Goal: Task Accomplishment & Management: Complete application form

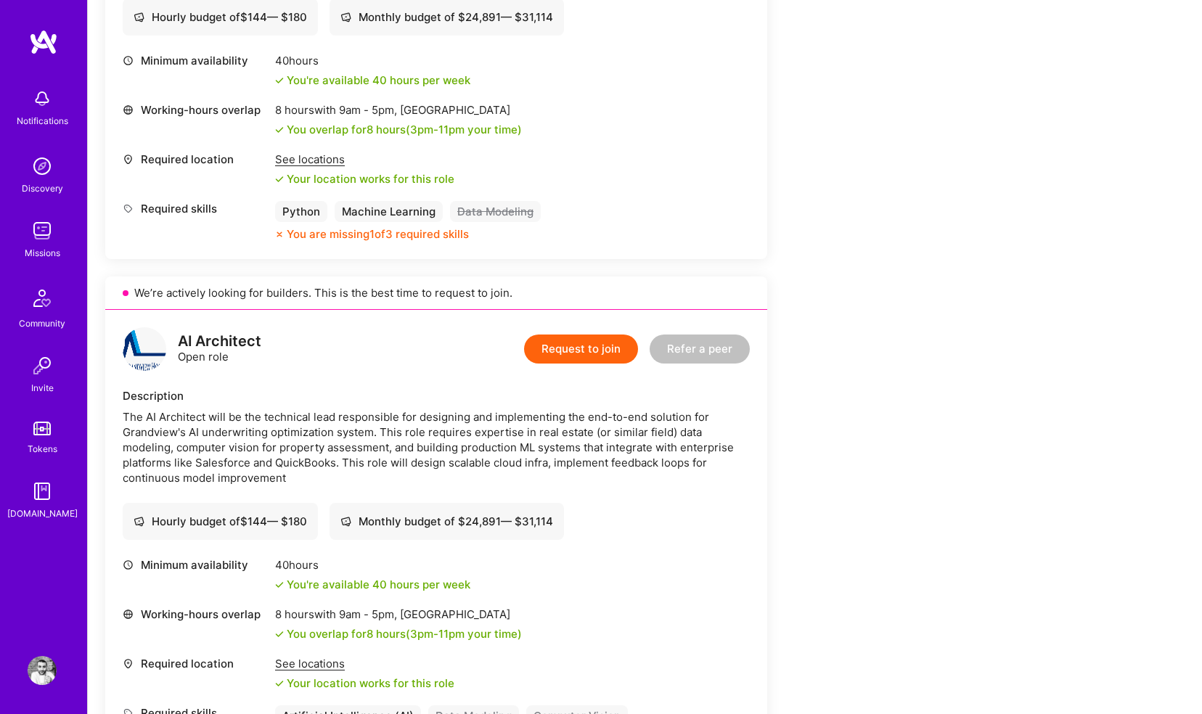
scroll to position [551, 0]
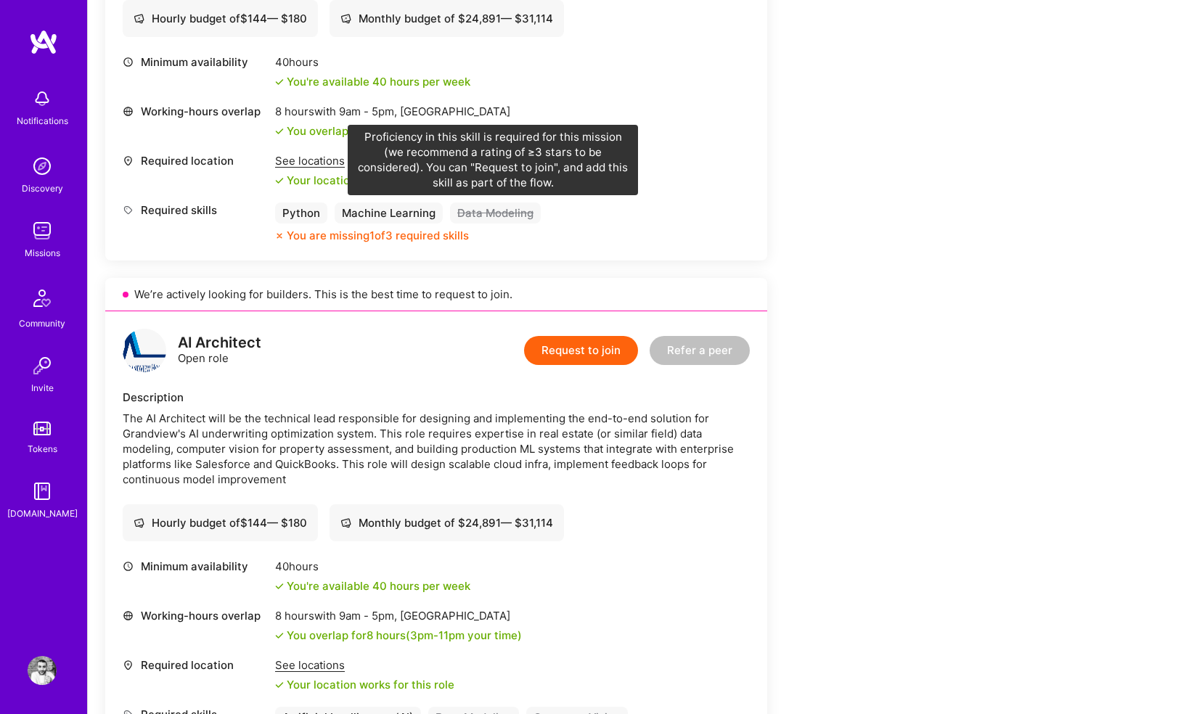
click at [480, 214] on div "Data Modeling" at bounding box center [495, 212] width 91 height 21
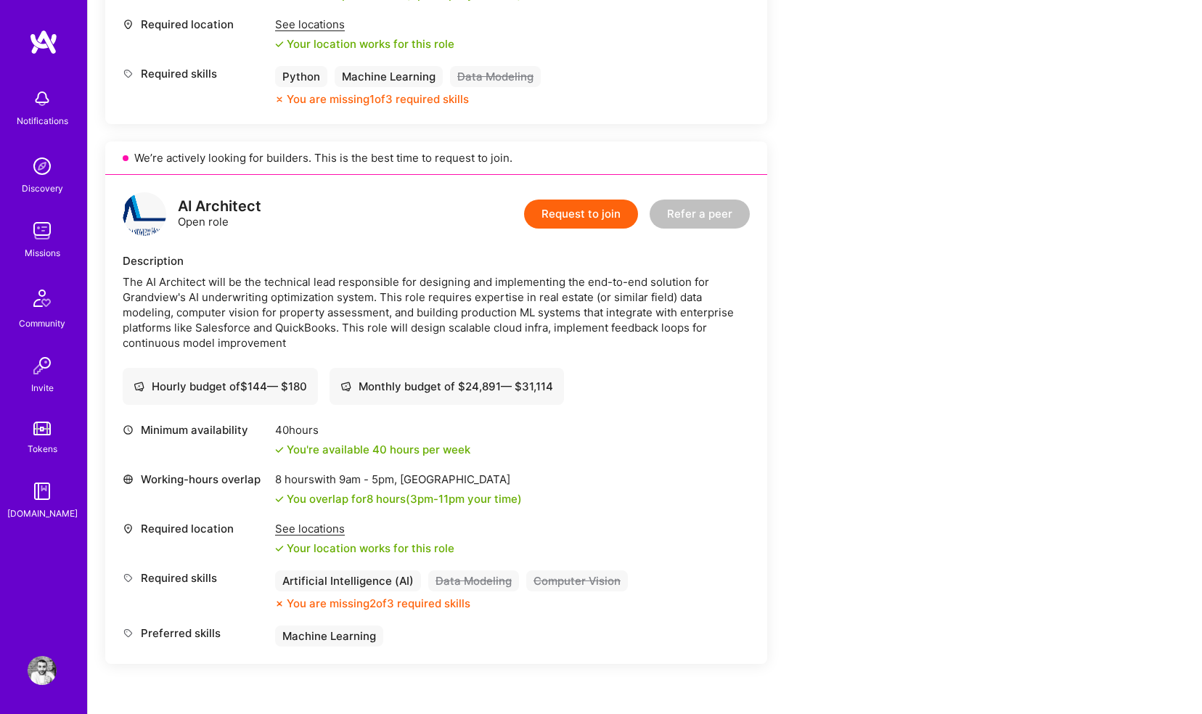
scroll to position [695, 0]
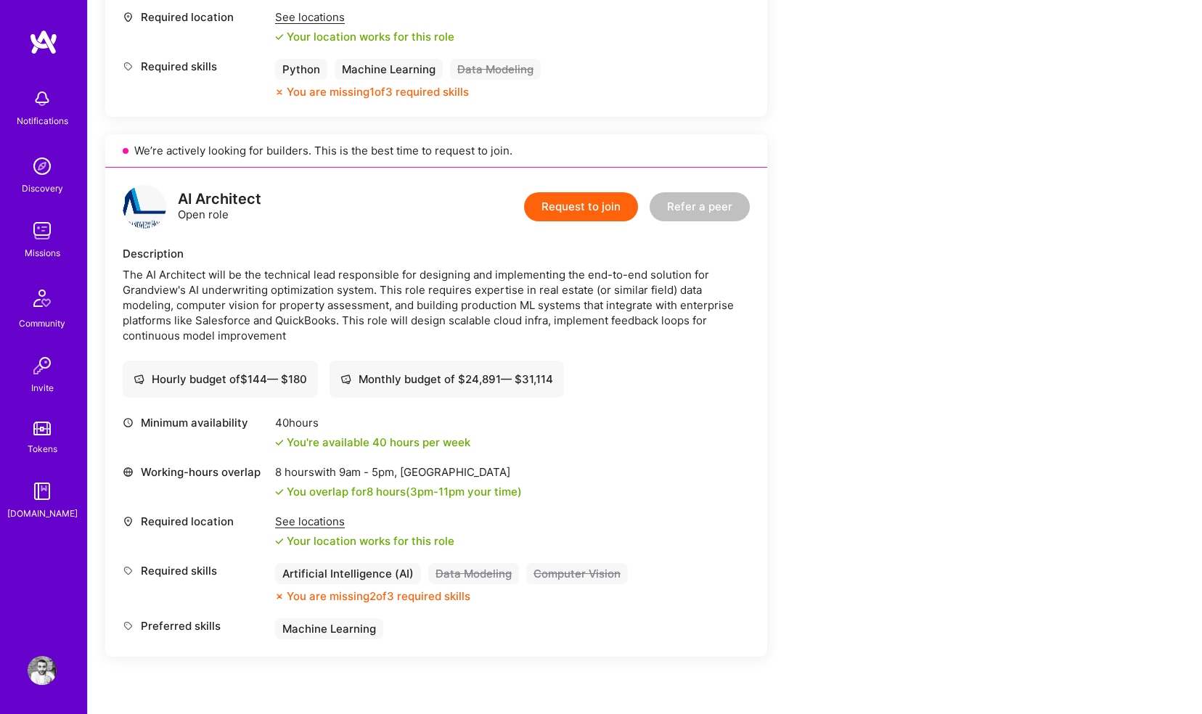
click at [557, 204] on button "Request to join" at bounding box center [581, 206] width 114 height 29
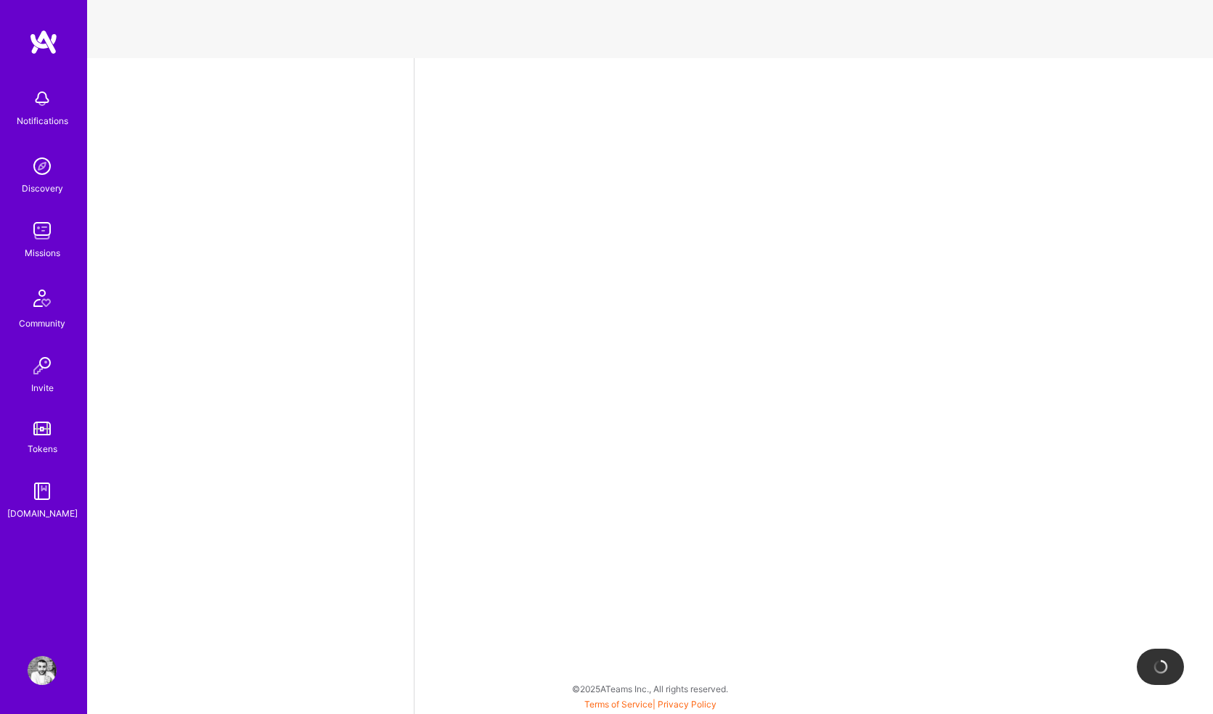
select select "GB"
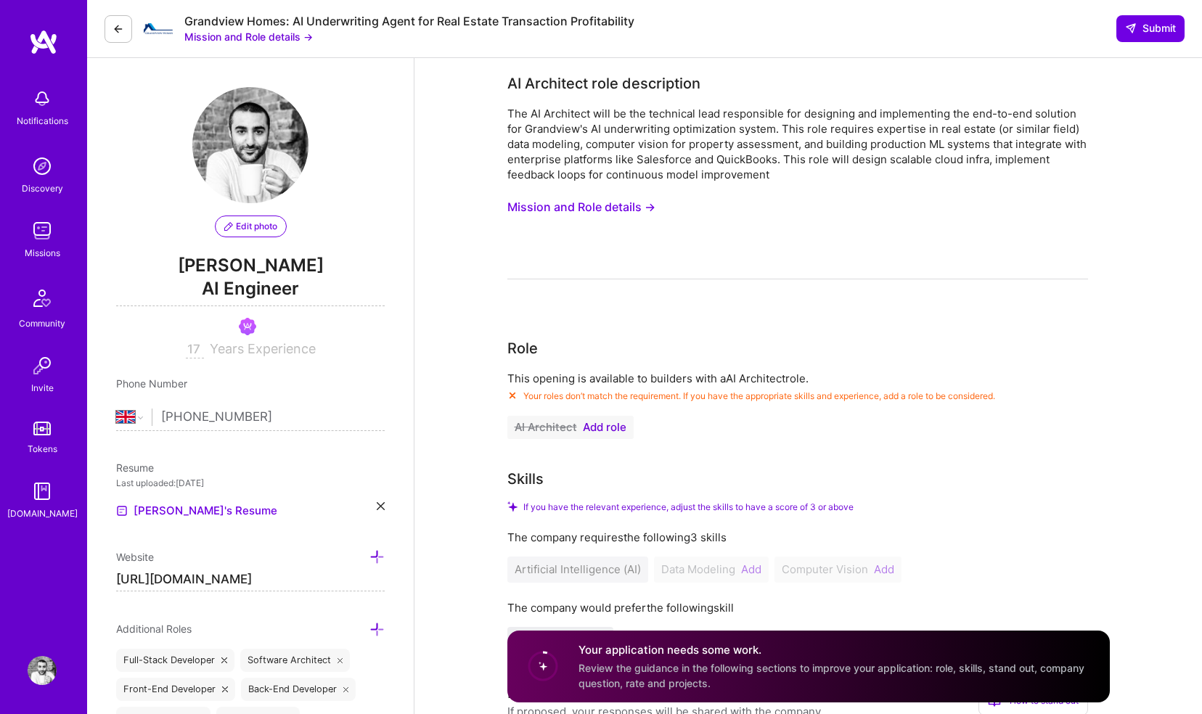
click at [44, 43] on img at bounding box center [43, 42] width 29 height 26
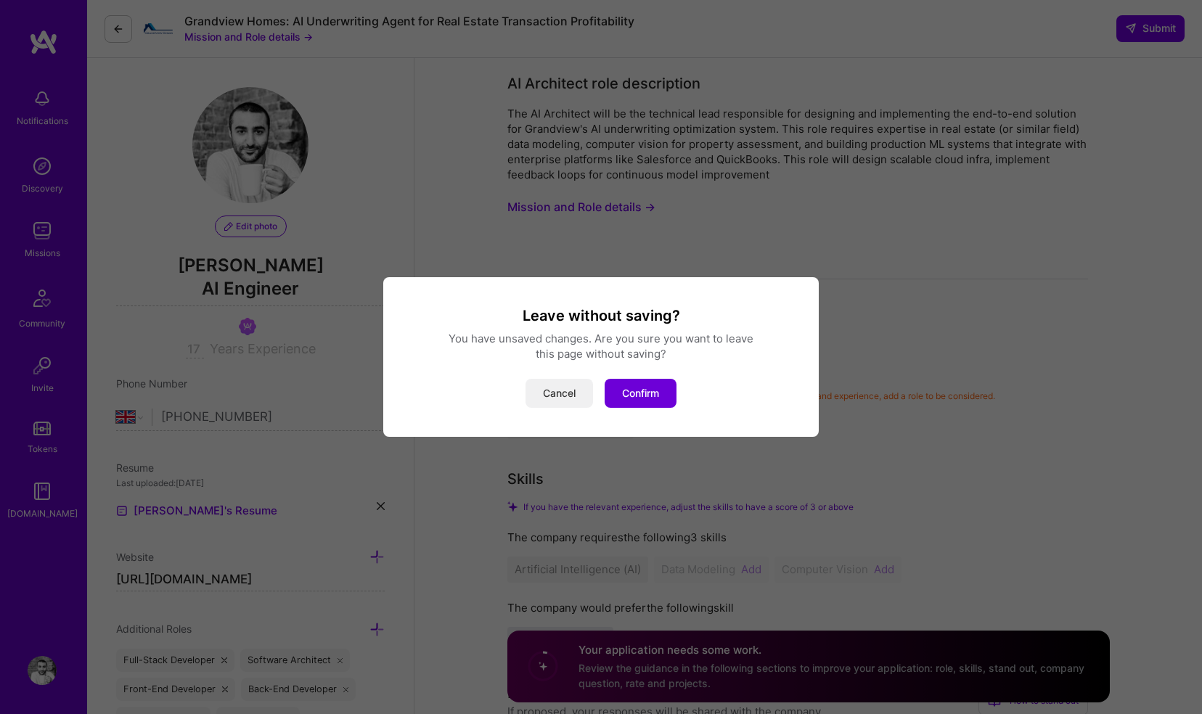
click at [549, 383] on button "Cancel" at bounding box center [558, 393] width 67 height 29
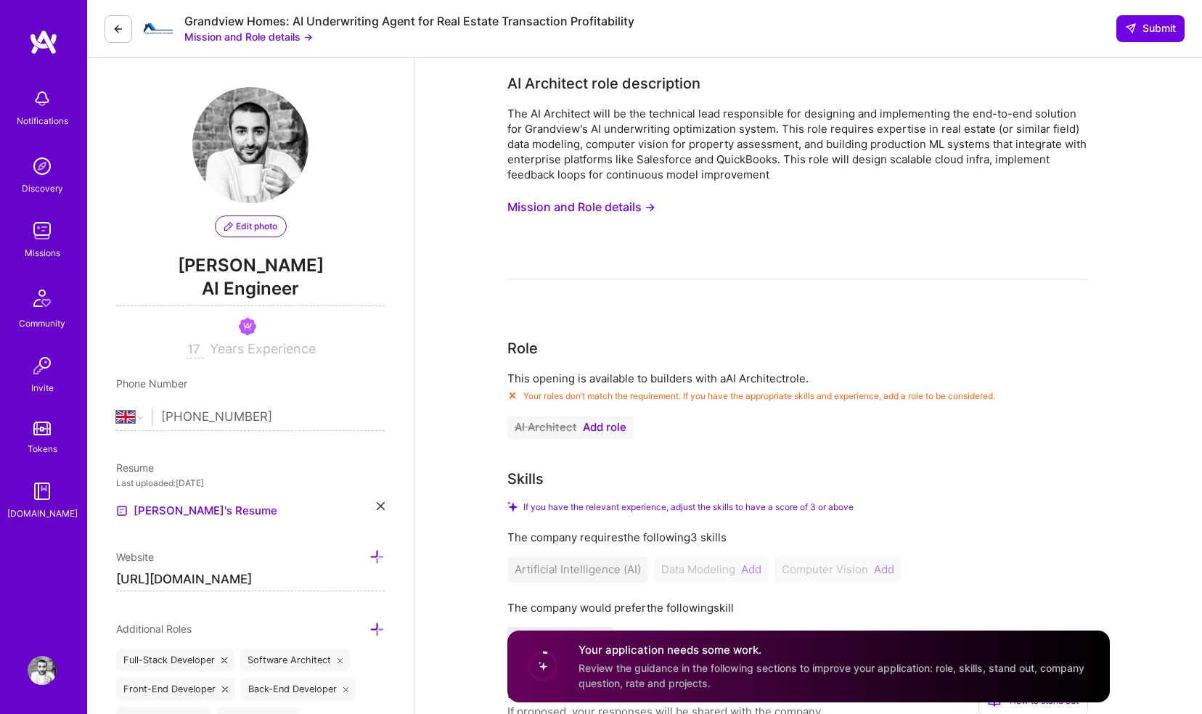
click at [46, 52] on img at bounding box center [43, 42] width 29 height 26
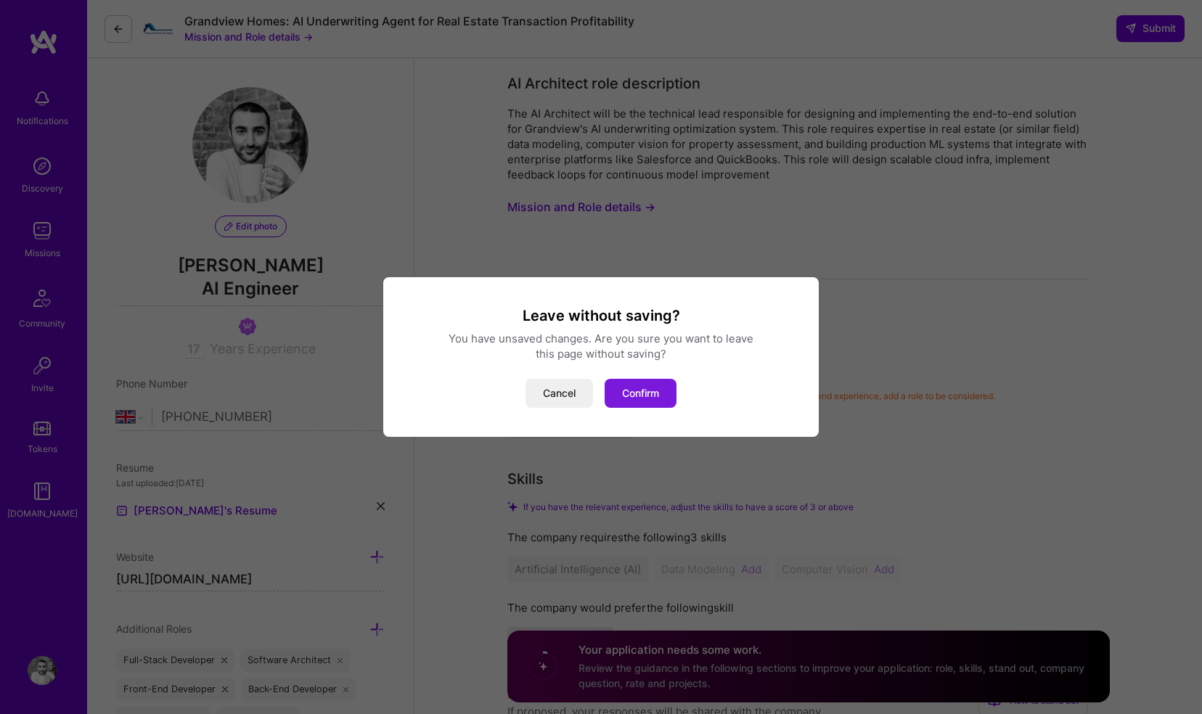
click at [625, 400] on button "Confirm" at bounding box center [641, 393] width 72 height 29
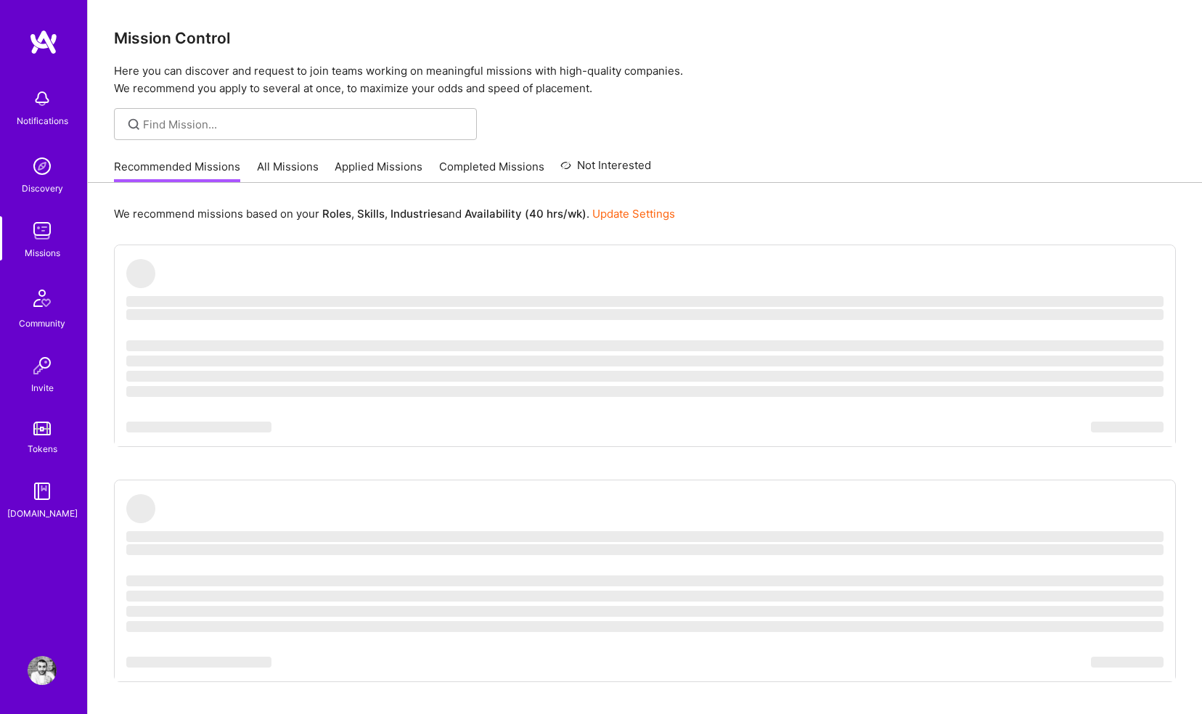
click at [281, 163] on link "All Missions" at bounding box center [288, 171] width 62 height 24
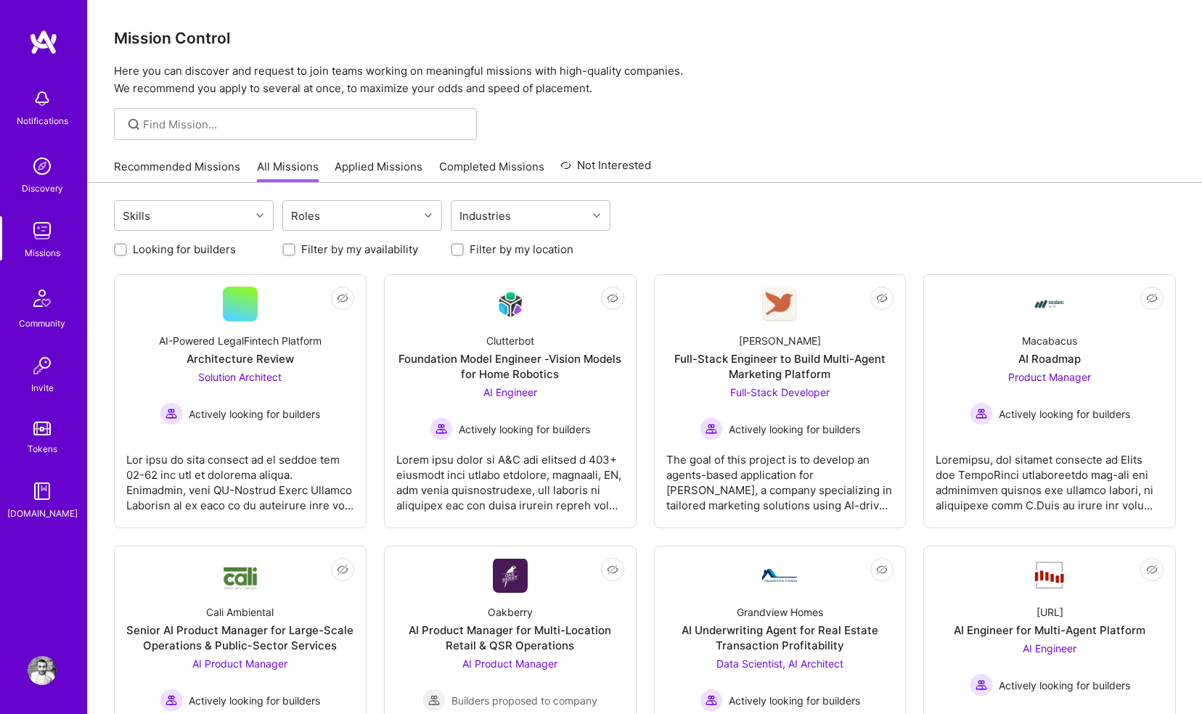
click at [385, 167] on link "Applied Missions" at bounding box center [379, 171] width 88 height 24
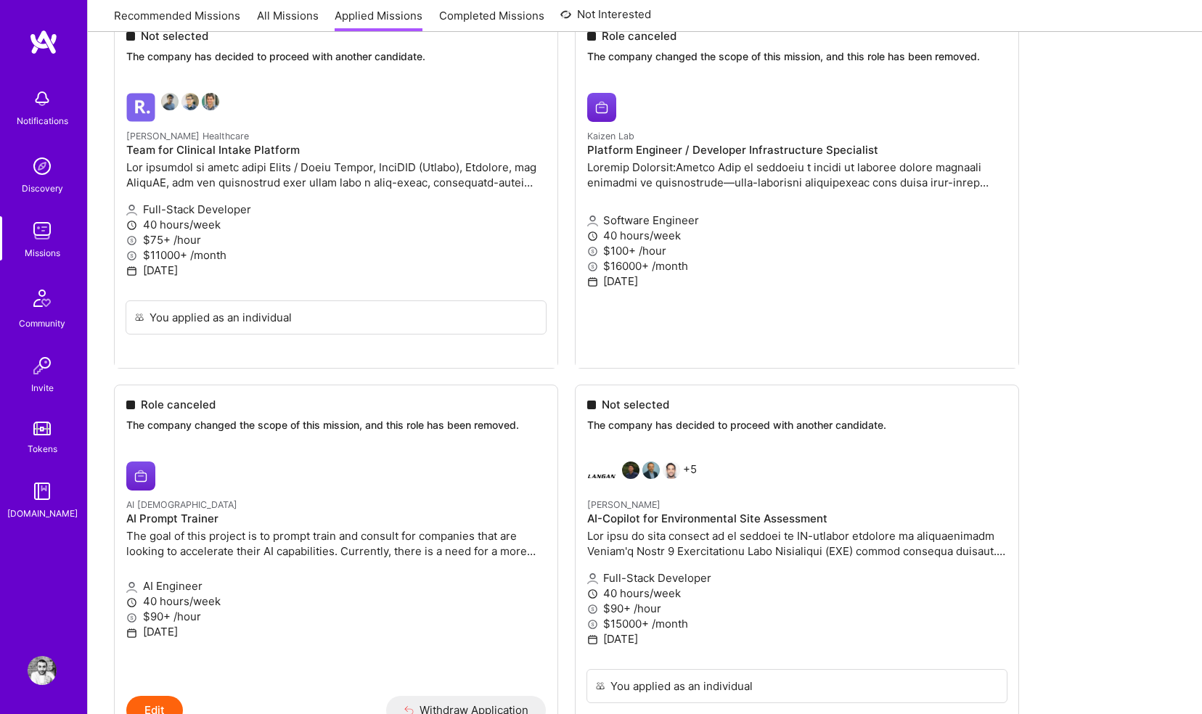
scroll to position [1103, 0]
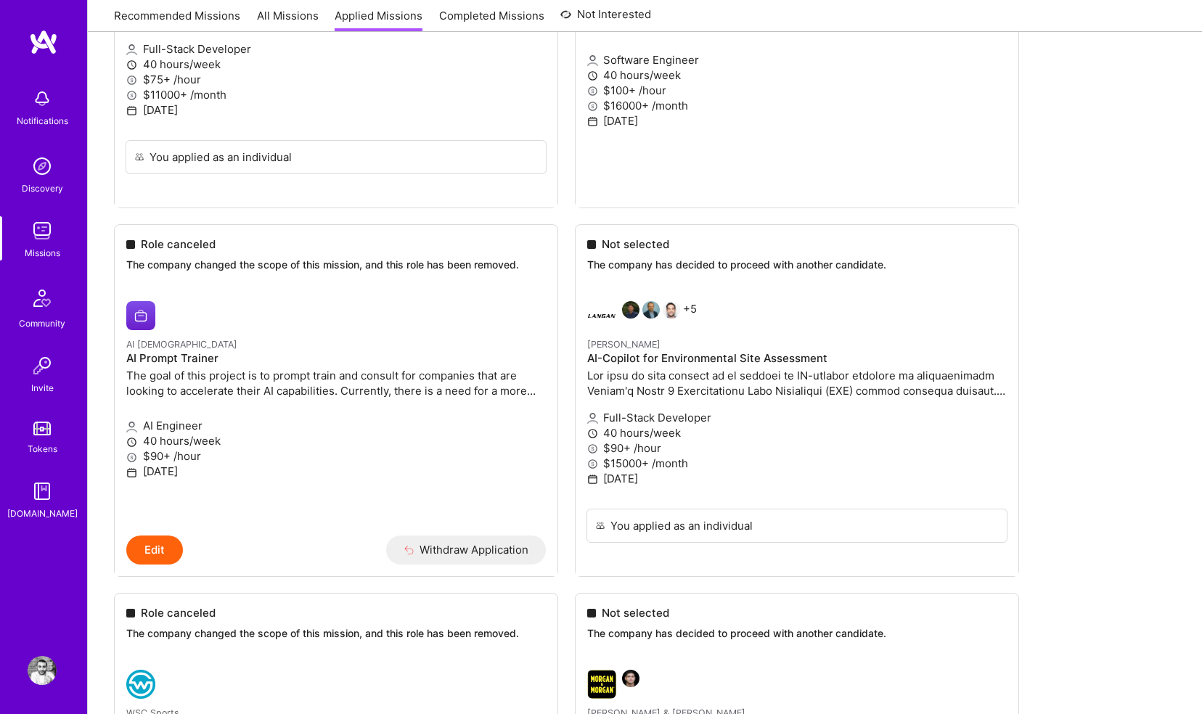
scroll to position [1417, 0]
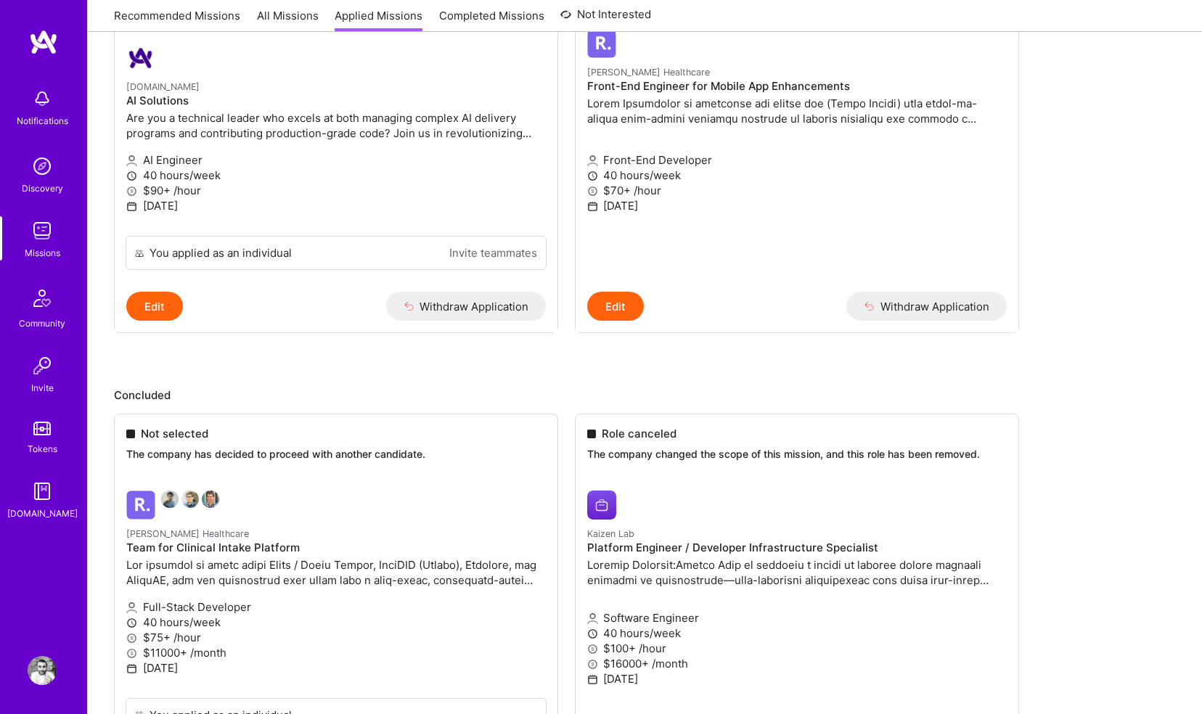
scroll to position [728, 0]
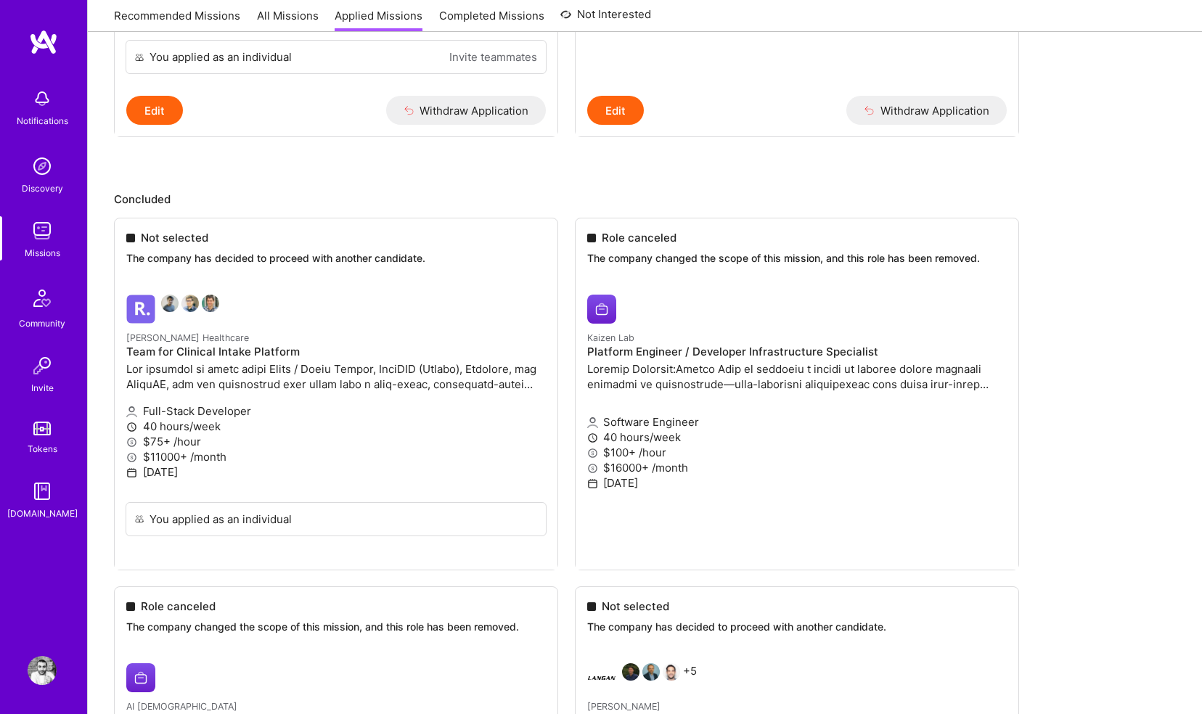
scroll to position [983, 0]
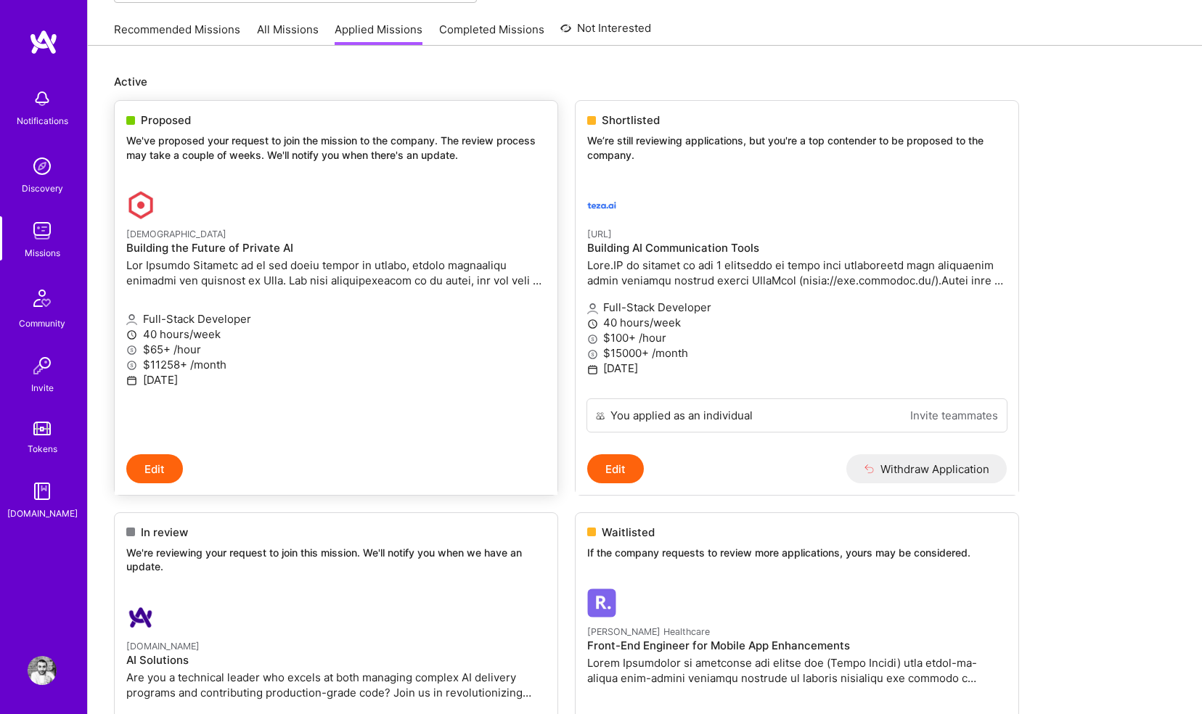
scroll to position [0, 0]
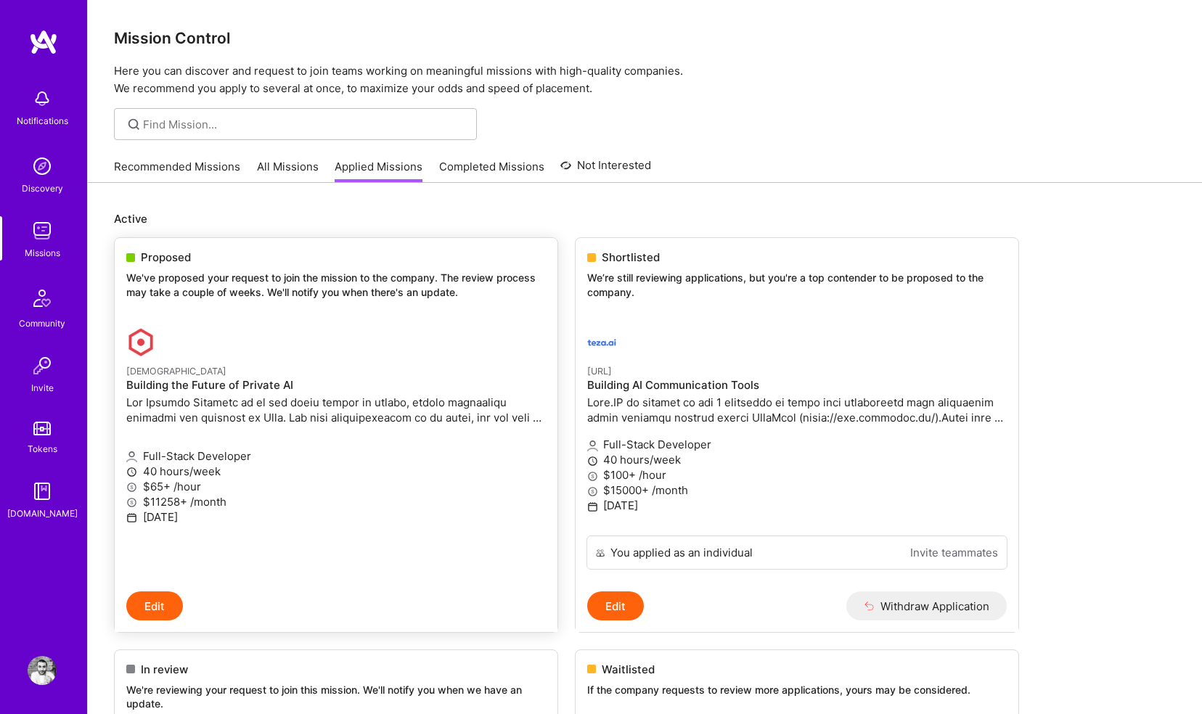
click at [405, 283] on p "We've proposed your request to join the mission to the company. The review proc…" at bounding box center [335, 285] width 419 height 28
